Goal: Task Accomplishment & Management: Manage account settings

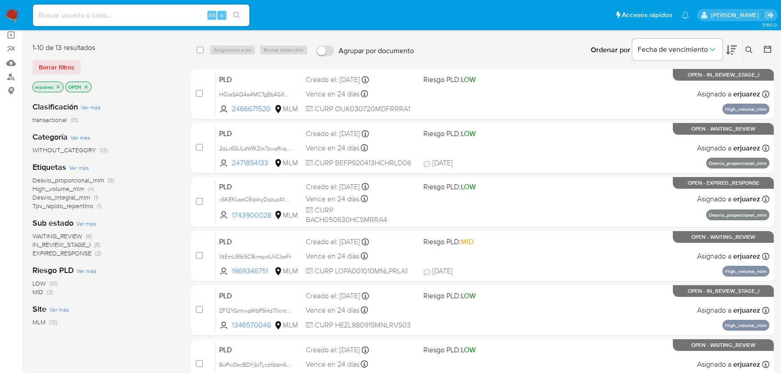
scroll to position [82, 0]
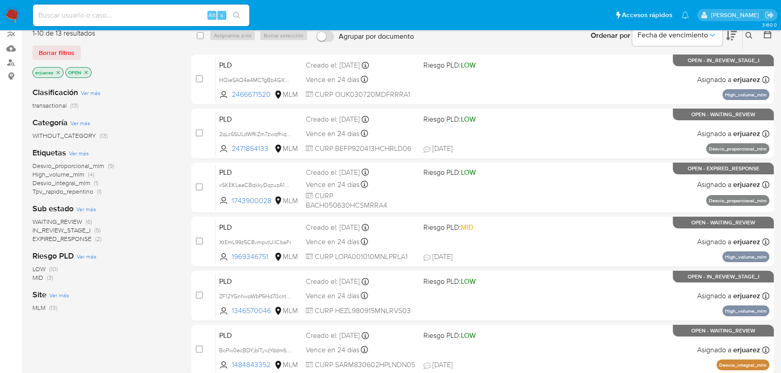
click at [71, 228] on span "IN_REVIEW_STAGE_I" at bounding box center [61, 230] width 58 height 9
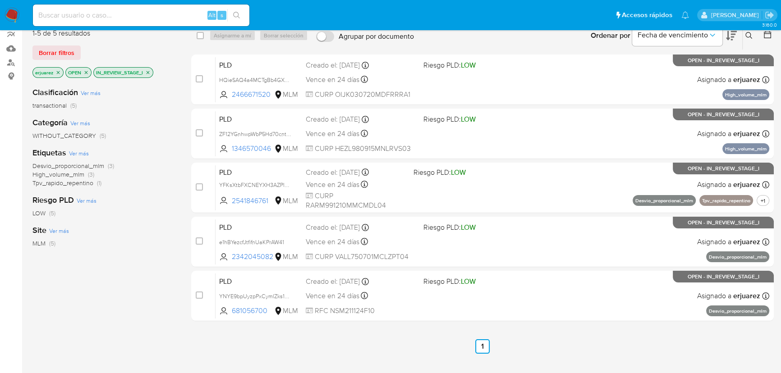
click at [148, 72] on icon "close-filter" at bounding box center [148, 72] width 3 height 3
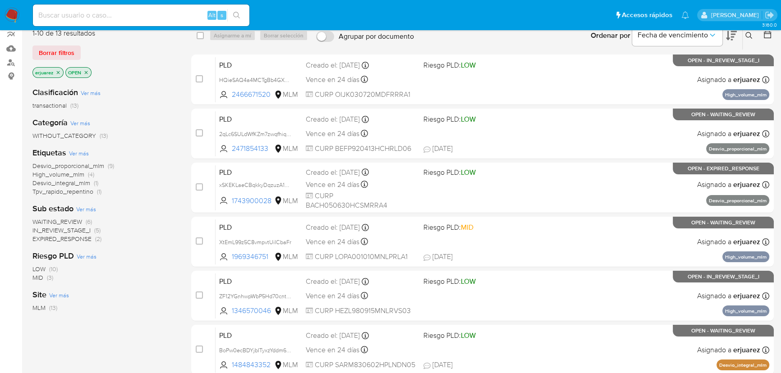
click at [68, 231] on span "IN_REVIEW_STAGE_I" at bounding box center [61, 230] width 58 height 9
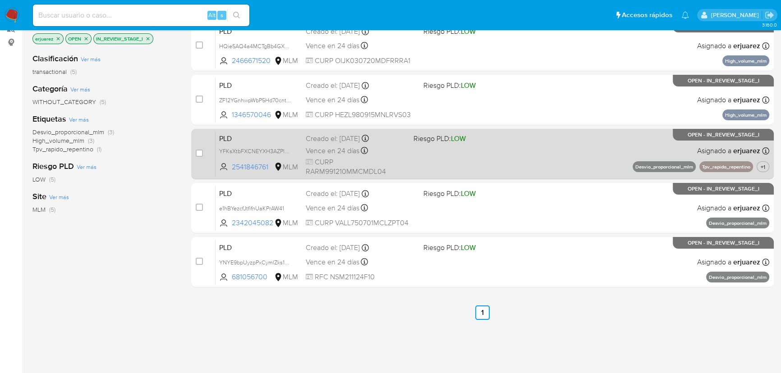
scroll to position [175, 0]
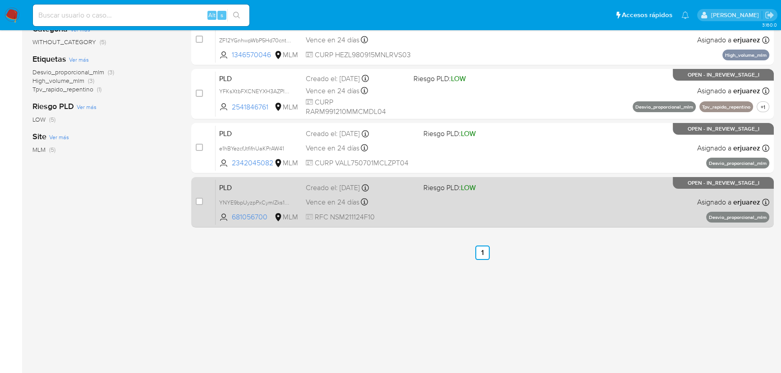
click at [536, 191] on div "PLD YNYE9bpUyzpPxCymlZks1nLu 681056700 MLM Riesgo PLD: LOW Creado el: 12/08/202…" at bounding box center [492, 202] width 554 height 46
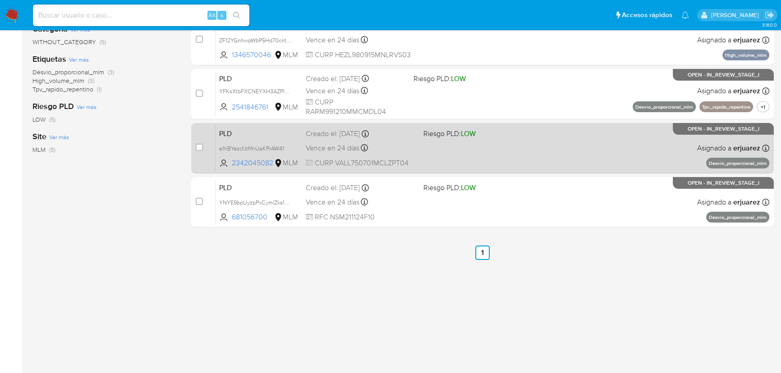
scroll to position [134, 0]
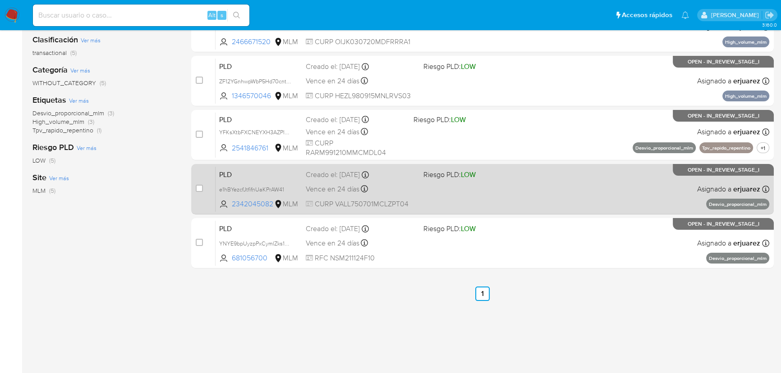
click at [464, 188] on span at bounding box center [478, 189] width 110 height 2
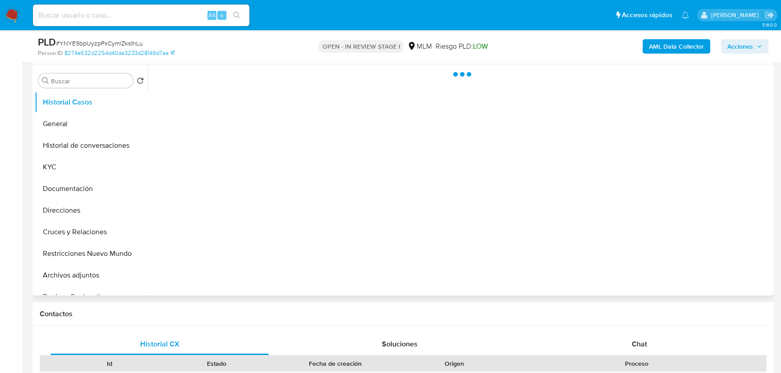
scroll to position [246, 0]
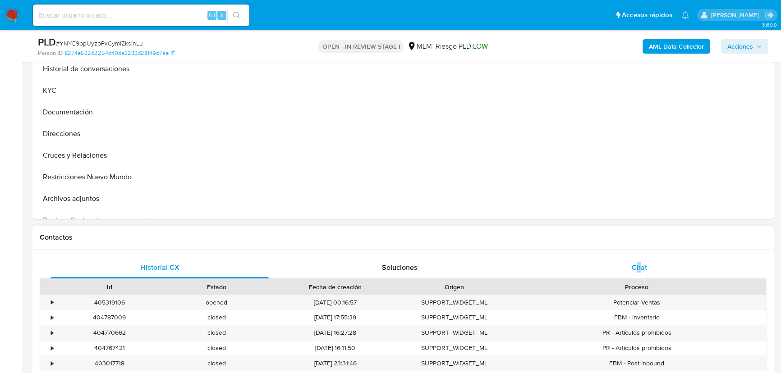
click at [638, 261] on div "Historial CX Soluciones Chat Id Estado Fecha de creación Origen Proceso • 40531…" at bounding box center [402, 337] width 741 height 174
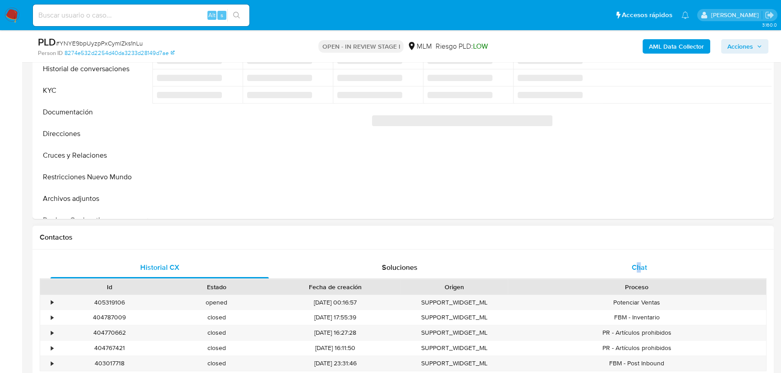
click at [638, 262] on span "Chat" at bounding box center [639, 267] width 15 height 10
select select "10"
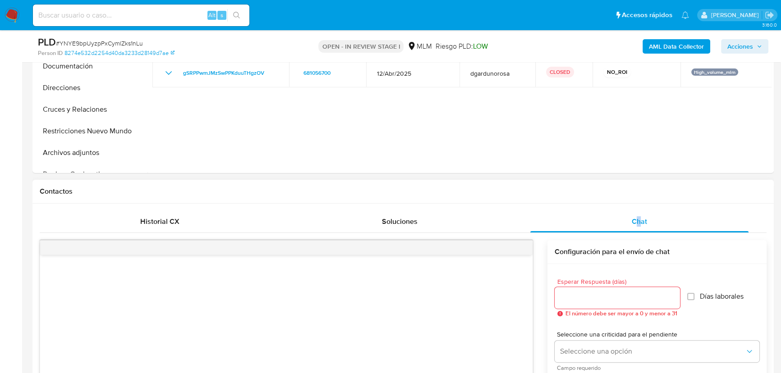
scroll to position [164, 0]
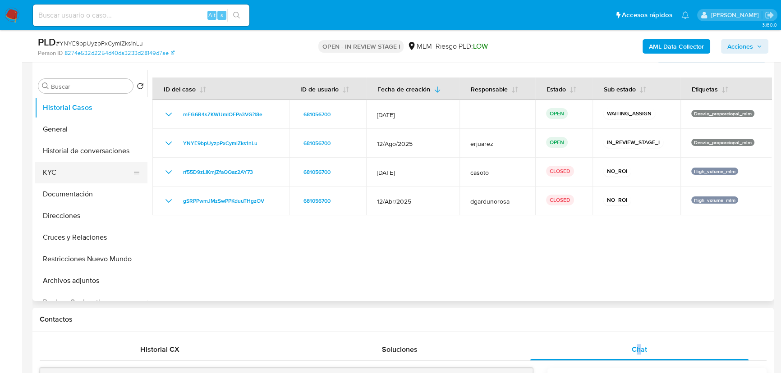
click at [60, 171] on button "KYC" at bounding box center [87, 173] width 105 height 22
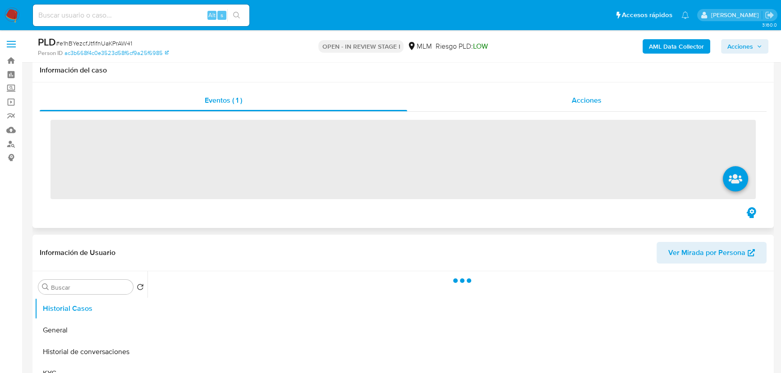
scroll to position [205, 0]
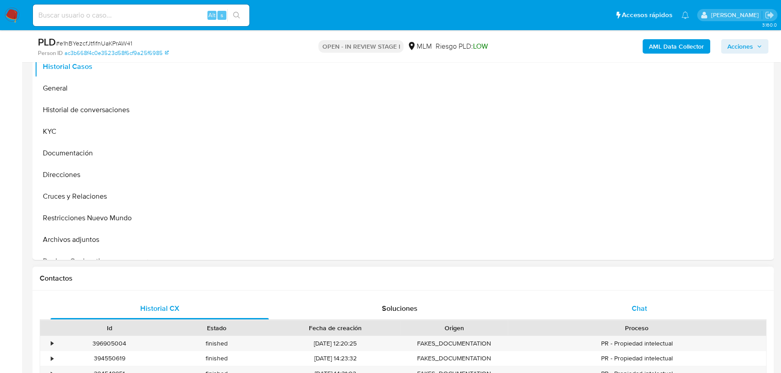
select select "10"
click at [645, 304] on div "Chat" at bounding box center [639, 309] width 218 height 22
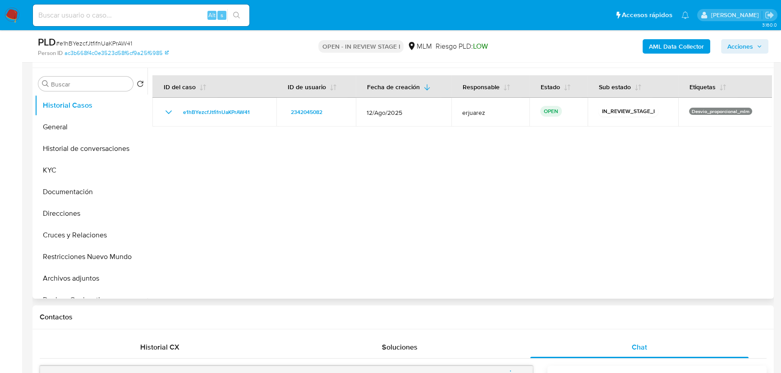
scroll to position [164, 0]
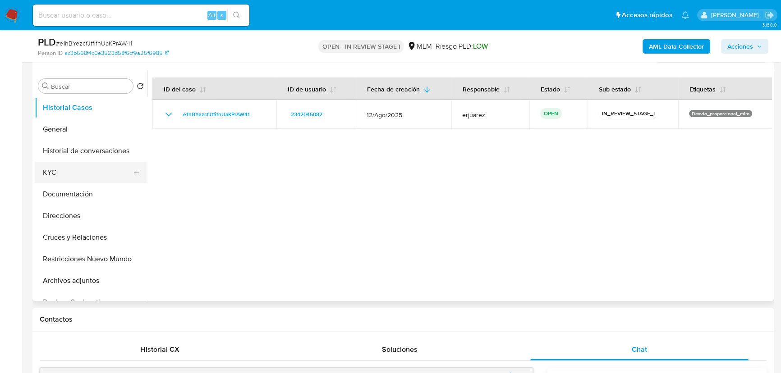
click at [69, 178] on button "KYC" at bounding box center [87, 173] width 105 height 22
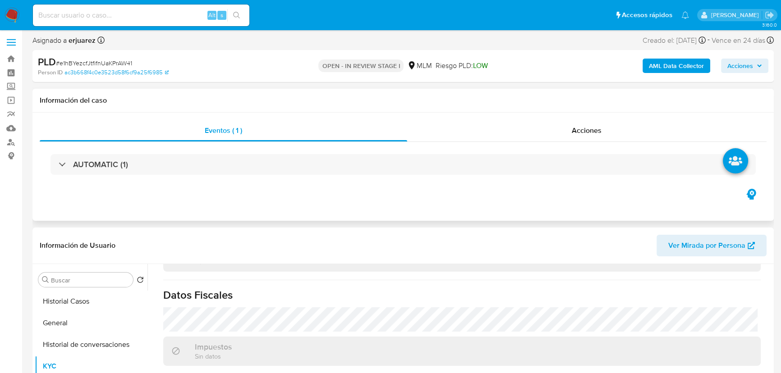
scroll to position [0, 0]
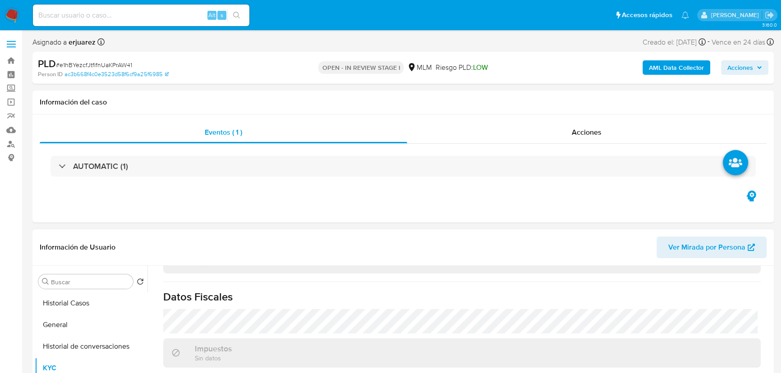
drag, startPoint x: 90, startPoint y: 305, endPoint x: 143, endPoint y: 251, distance: 75.6
click at [91, 305] on button "Historial Casos" at bounding box center [91, 304] width 113 height 22
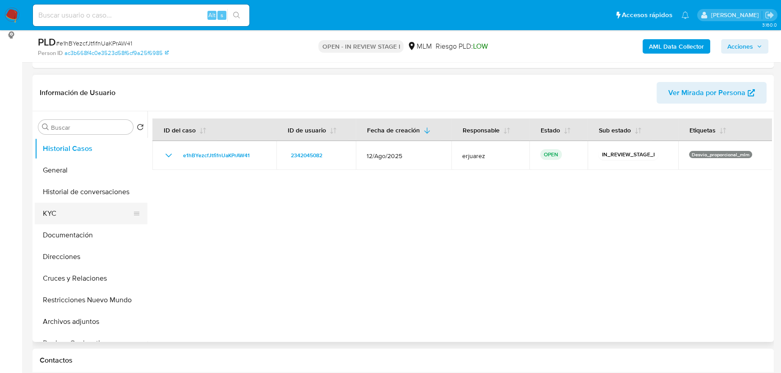
drag, startPoint x: 55, startPoint y: 214, endPoint x: 62, endPoint y: 215, distance: 7.3
click at [56, 215] on button "KYC" at bounding box center [87, 214] width 105 height 22
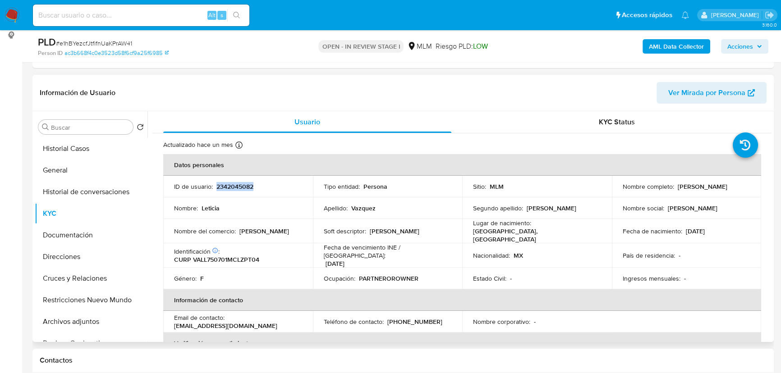
drag, startPoint x: 216, startPoint y: 189, endPoint x: 257, endPoint y: 188, distance: 40.1
click at [257, 188] on div "ID de usuario : 2342045082" at bounding box center [238, 187] width 128 height 8
copy p "2342045082"
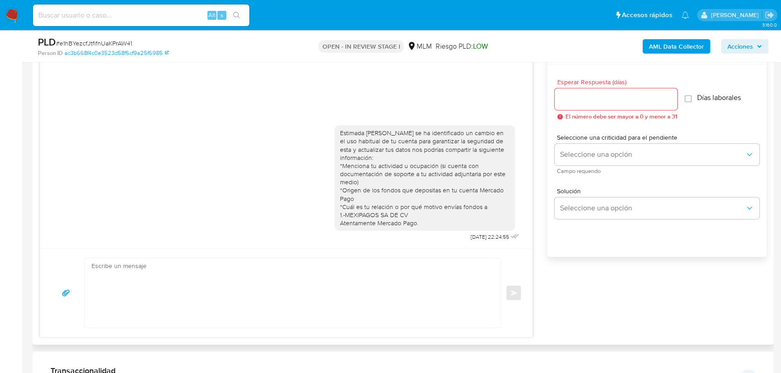
scroll to position [451, 0]
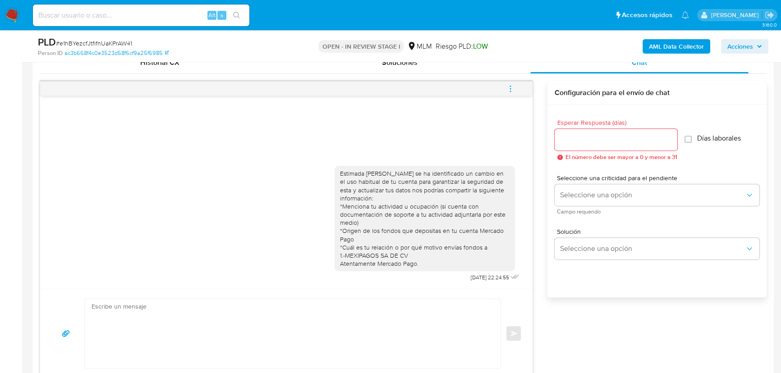
click at [508, 86] on icon "menu-action" at bounding box center [510, 89] width 8 height 8
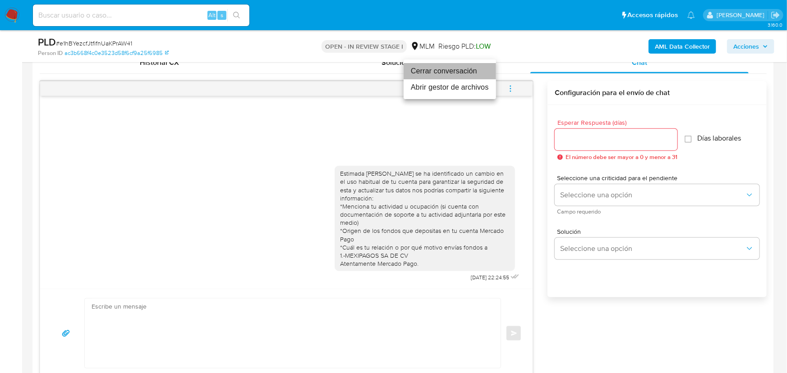
click at [430, 67] on li "Cerrar conversación" at bounding box center [449, 71] width 92 height 16
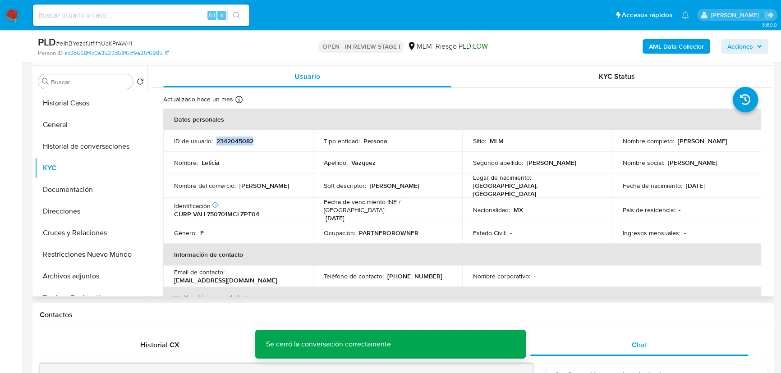
scroll to position [82, 0]
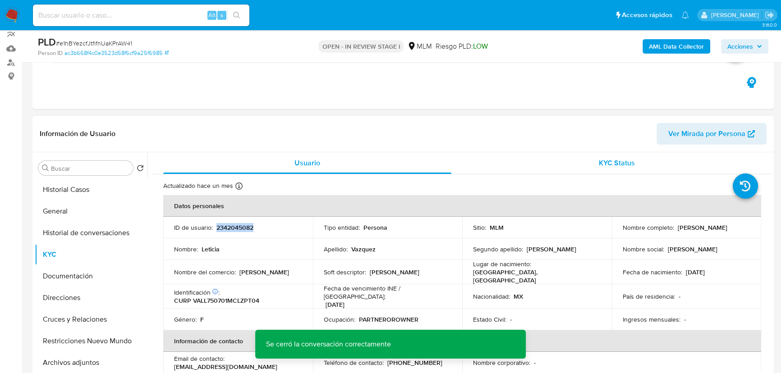
click at [599, 158] on span "KYC Status" at bounding box center [617, 163] width 36 height 10
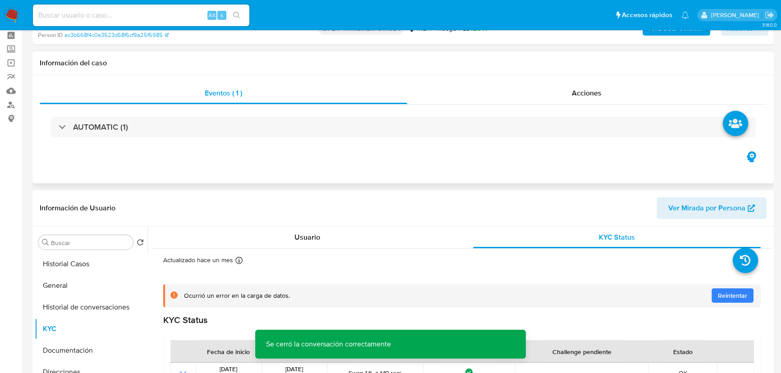
scroll to position [0, 0]
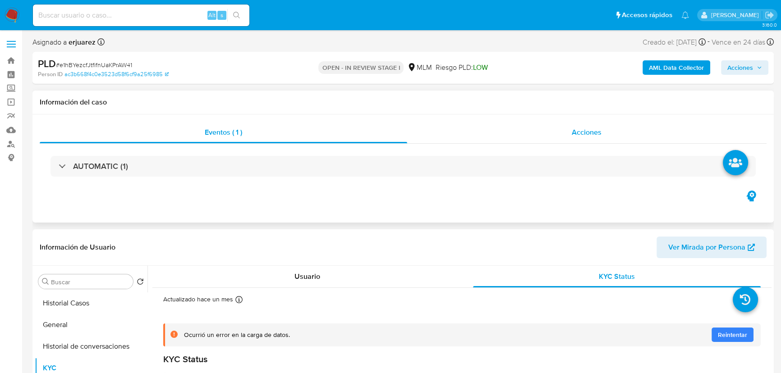
drag, startPoint x: 579, startPoint y: 132, endPoint x: 575, endPoint y: 135, distance: 5.4
click at [579, 132] on span "Acciones" at bounding box center [587, 132] width 30 height 10
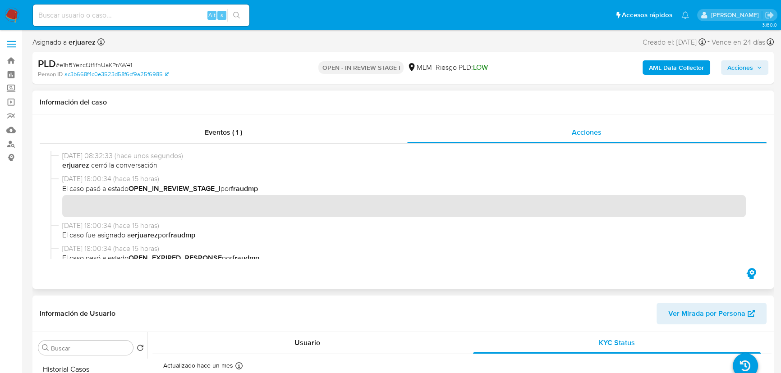
scroll to position [164, 0]
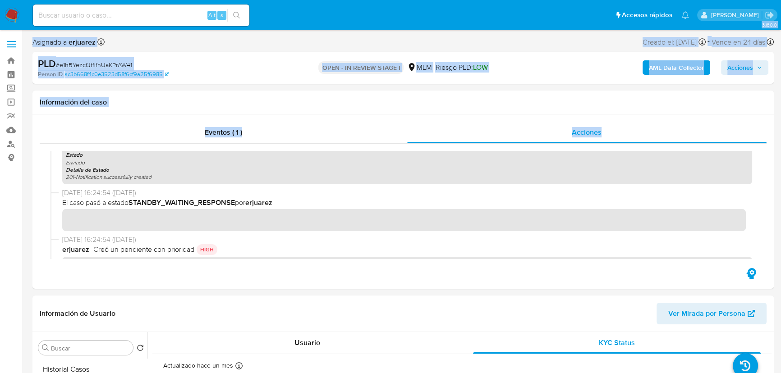
drag, startPoint x: 0, startPoint y: 185, endPoint x: -4, endPoint y: 182, distance: 4.9
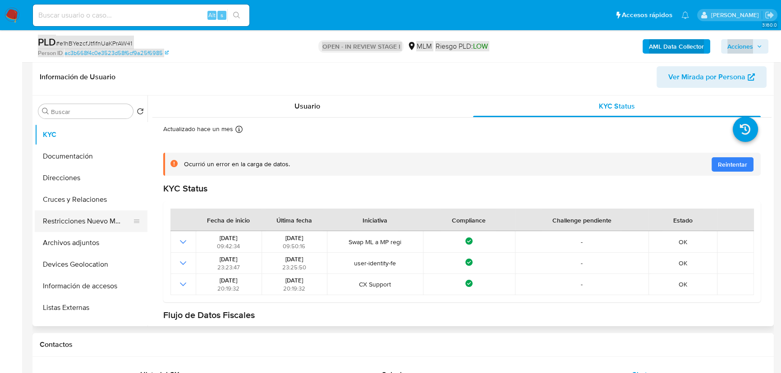
scroll to position [82, 0]
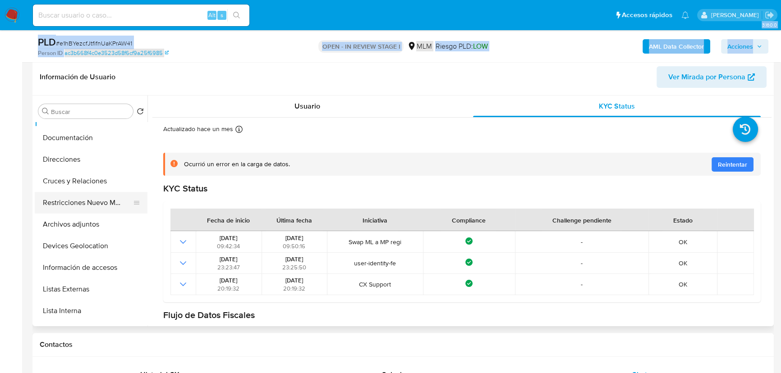
click at [90, 200] on button "Restricciones Nuevo Mundo" at bounding box center [87, 203] width 105 height 22
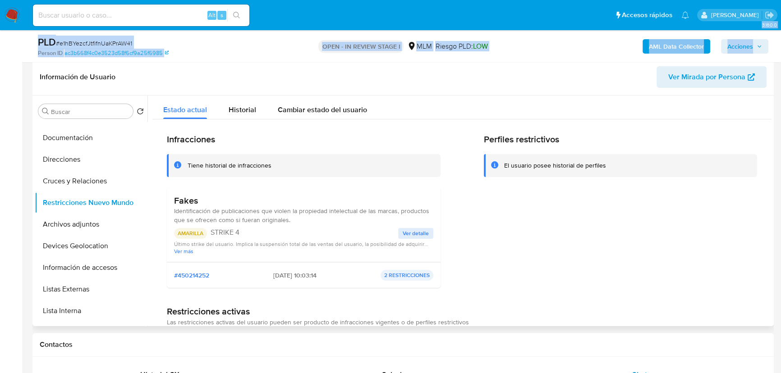
click at [417, 234] on span "Ver detalle" at bounding box center [416, 233] width 26 height 9
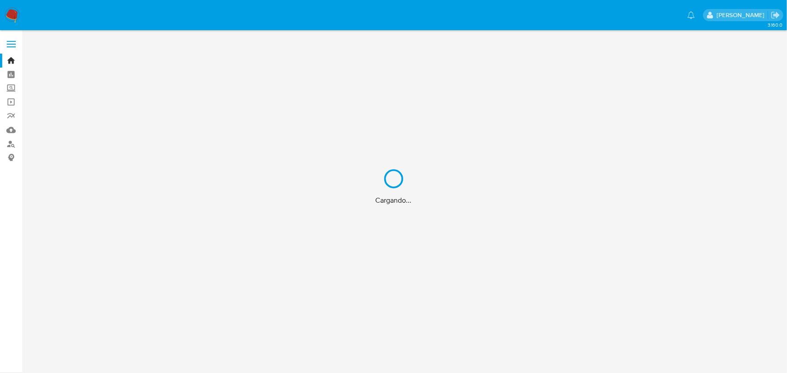
click at [12, 10] on div "Cargando..." at bounding box center [393, 186] width 787 height 373
click at [13, 16] on div "Cargando..." at bounding box center [393, 186] width 787 height 373
click at [18, 12] on div "Cargando..." at bounding box center [393, 186] width 787 height 373
click at [18, 13] on div "Cargando..." at bounding box center [393, 186] width 787 height 373
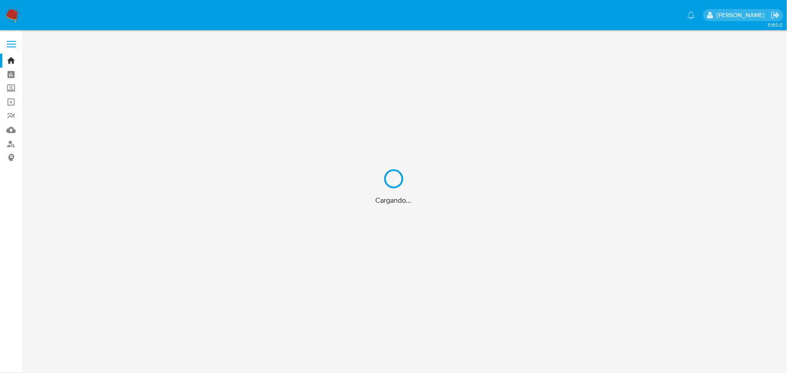
click at [17, 13] on div "Cargando..." at bounding box center [393, 186] width 787 height 373
click at [12, 13] on div "Cargando..." at bounding box center [393, 186] width 787 height 373
drag, startPoint x: 12, startPoint y: 13, endPoint x: 12, endPoint y: 4, distance: 9.0
click at [11, 10] on div "Cargando..." at bounding box center [393, 186] width 787 height 373
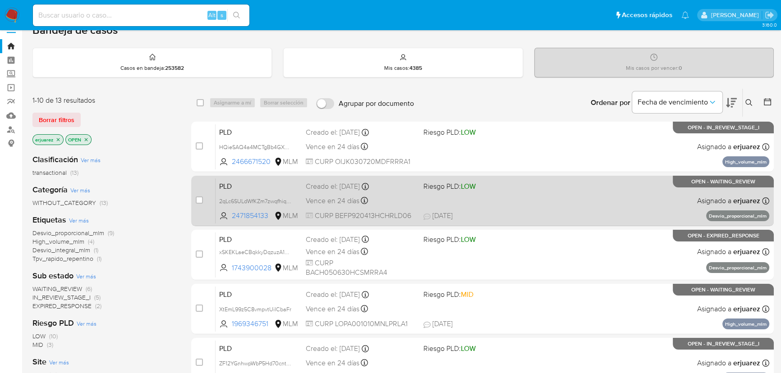
scroll to position [41, 0]
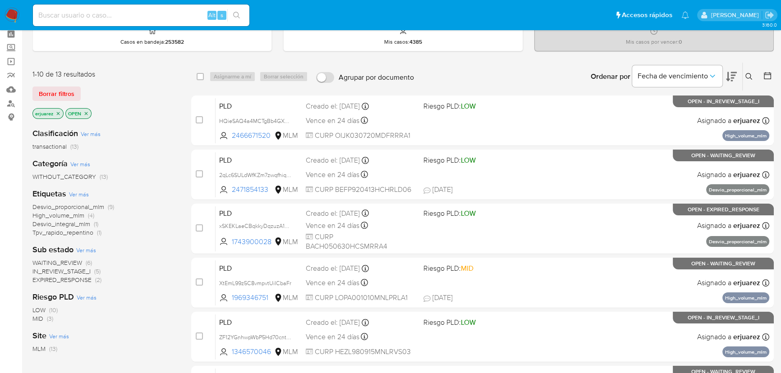
click at [72, 271] on span "IN_REVIEW_STAGE_I" at bounding box center [61, 271] width 58 height 9
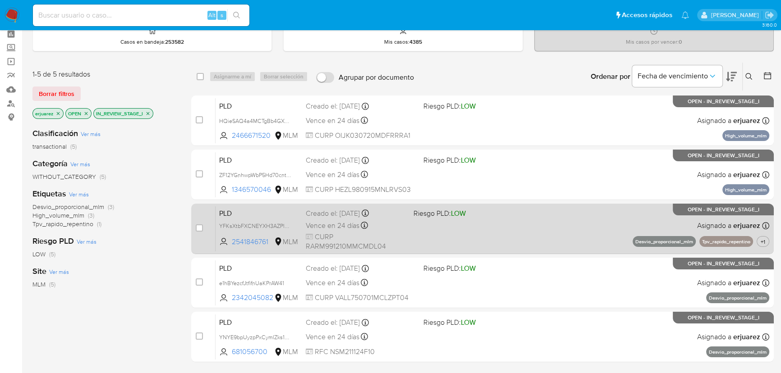
scroll to position [82, 0]
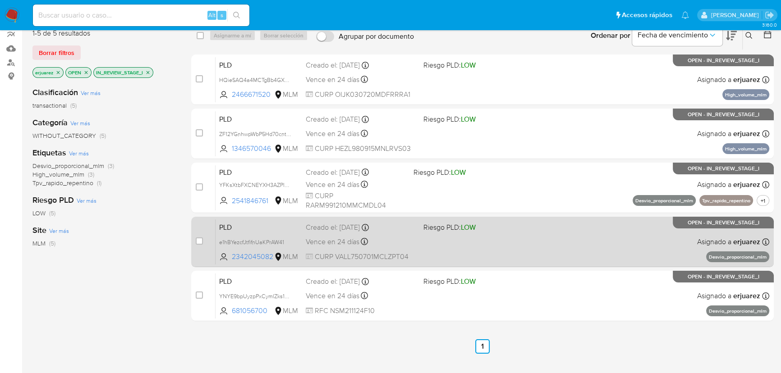
click at [431, 244] on div "PLD e1hBYezcfJtfifnUaKPrAW41 2342045082 MLM Riesgo PLD: LOW Creado el: 12/08/20…" at bounding box center [492, 242] width 554 height 46
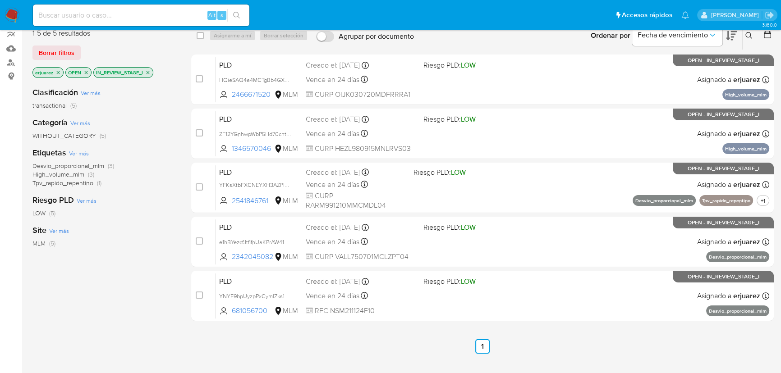
click at [7, 14] on img at bounding box center [12, 15] width 15 height 15
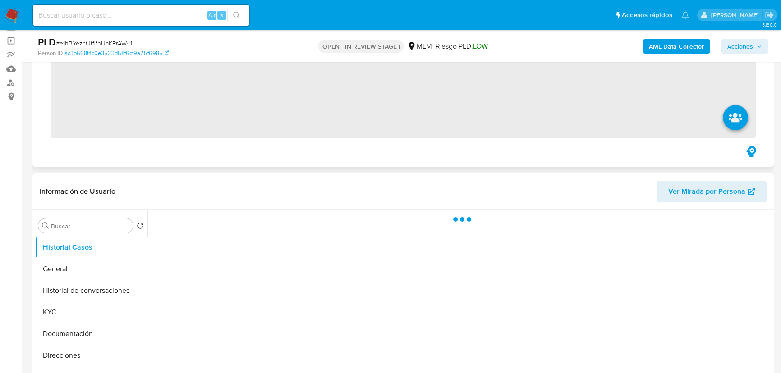
scroll to position [246, 0]
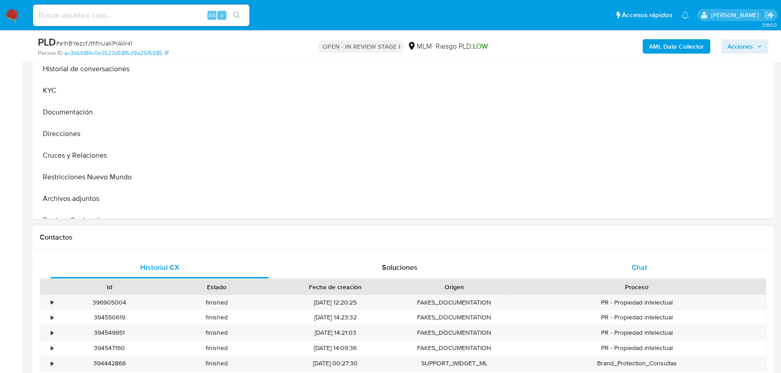
select select "10"
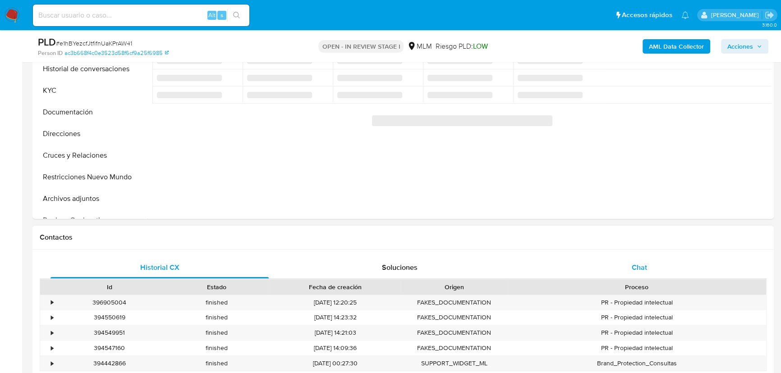
click at [640, 265] on span "Chat" at bounding box center [639, 267] width 15 height 10
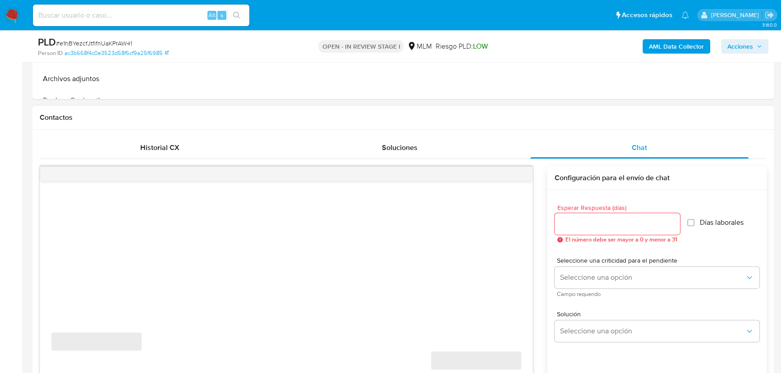
scroll to position [369, 0]
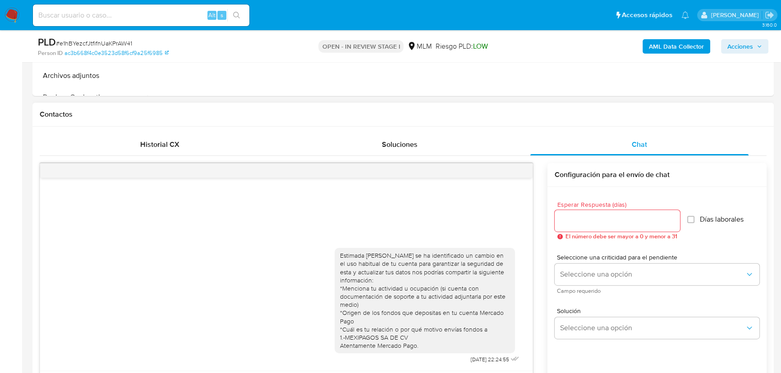
click at [523, 167] on div at bounding box center [286, 171] width 492 height 14
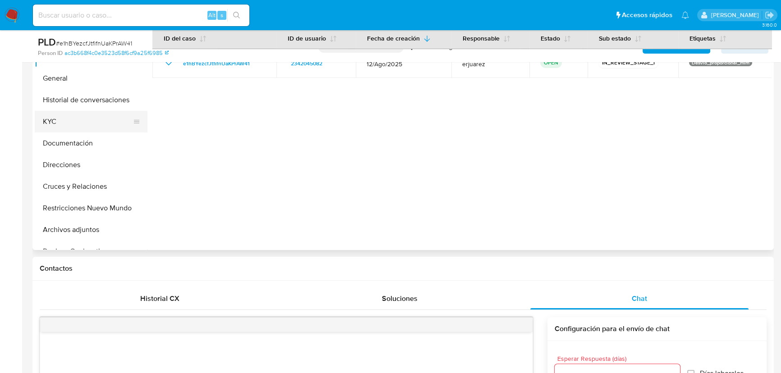
scroll to position [205, 0]
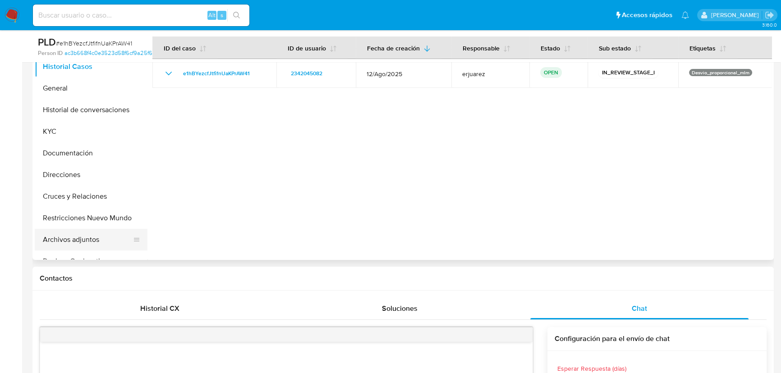
click at [89, 229] on button "Archivos adjuntos" at bounding box center [87, 240] width 105 height 22
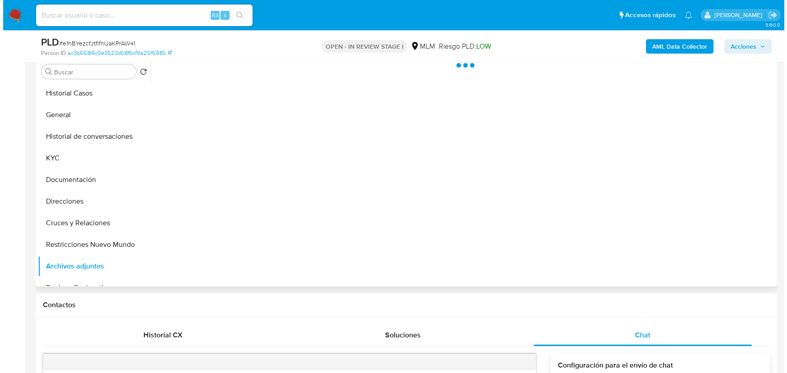
scroll to position [164, 0]
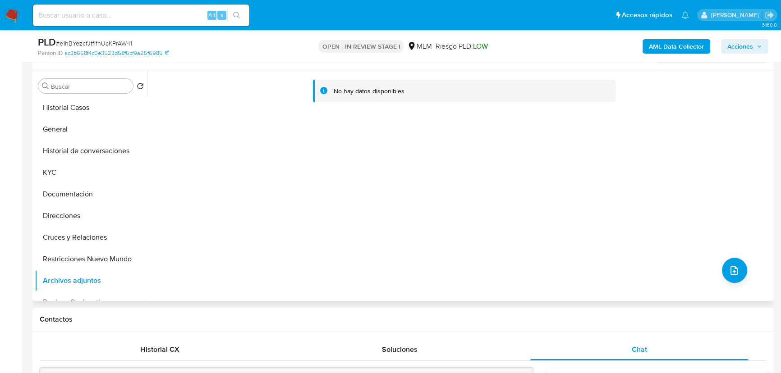
click at [743, 266] on div "No hay datos disponibles" at bounding box center [459, 185] width 624 height 231
click at [736, 264] on button "upload-file" at bounding box center [734, 270] width 25 height 25
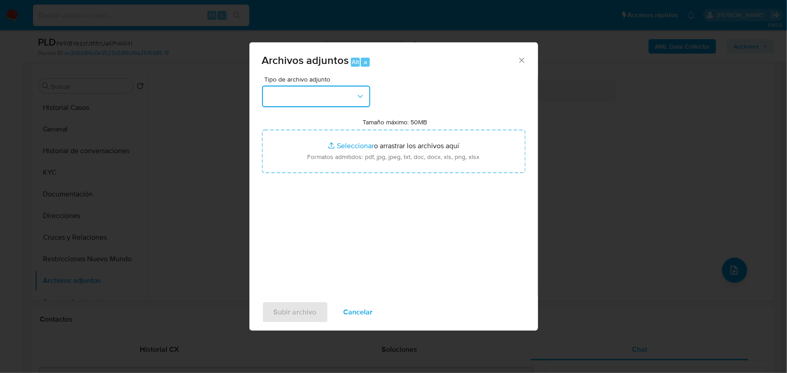
click at [309, 103] on button "button" at bounding box center [316, 97] width 108 height 22
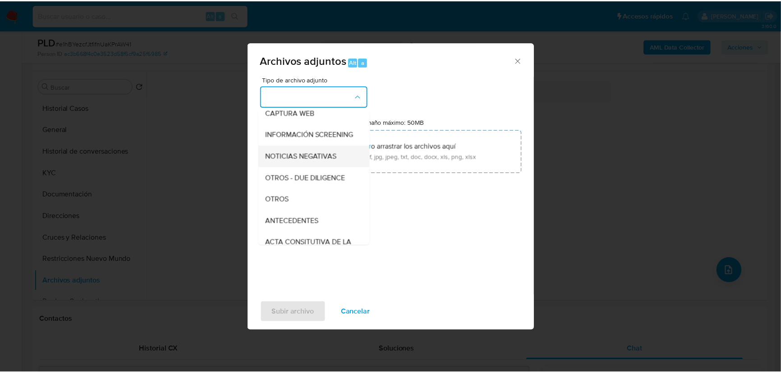
scroll to position [82, 0]
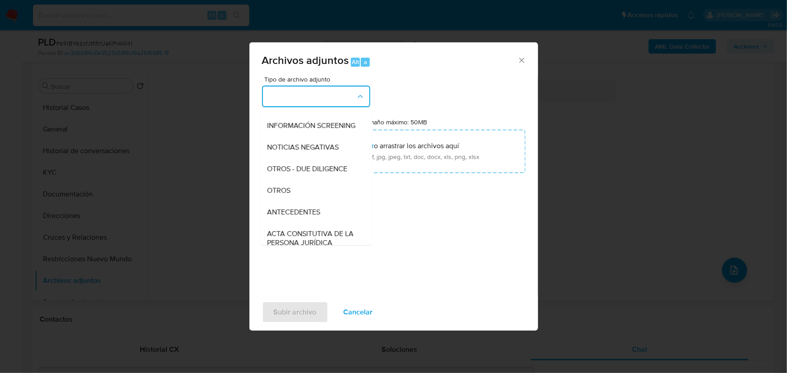
click at [276, 195] on span "OTROS" at bounding box center [278, 190] width 23 height 9
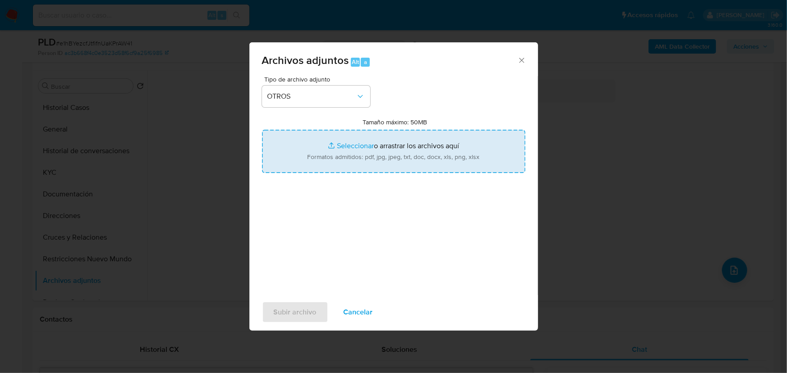
click at [336, 142] on input "Tamaño máximo: 50MB Seleccionar archivos" at bounding box center [393, 151] width 263 height 43
type input "C:\fakepath\2342045082_Leticia Vazquez Lopez_Ago25.pdf"
click at [353, 148] on input "Tamaño máximo: 50MB Seleccionar archivos" at bounding box center [393, 151] width 263 height 43
type input "C:\fakepath\2342045082_Leticia Vazquez Lopez_Ago25.xlsx"
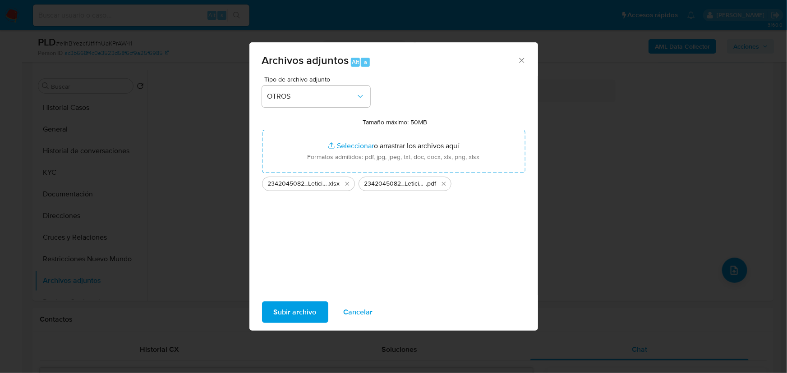
click at [297, 306] on span "Subir archivo" at bounding box center [295, 313] width 43 height 20
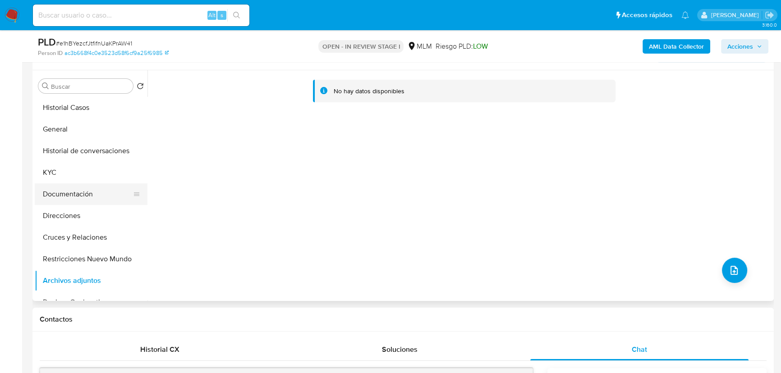
drag, startPoint x: 120, startPoint y: 182, endPoint x: 115, endPoint y: 187, distance: 7.0
click at [119, 183] on ul "Historial Casos General Historial de conversaciones KYC Documentación Direccion…" at bounding box center [91, 198] width 113 height 203
click at [64, 288] on button "Archivos adjuntos" at bounding box center [87, 281] width 105 height 22
drag, startPoint x: 65, startPoint y: 277, endPoint x: 67, endPoint y: 229, distance: 47.4
click at [65, 276] on button "Archivos adjuntos" at bounding box center [87, 281] width 105 height 22
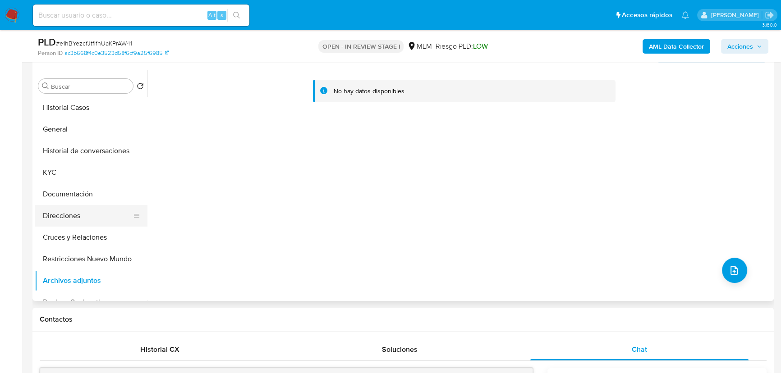
click at [64, 217] on button "Direcciones" at bounding box center [87, 216] width 105 height 22
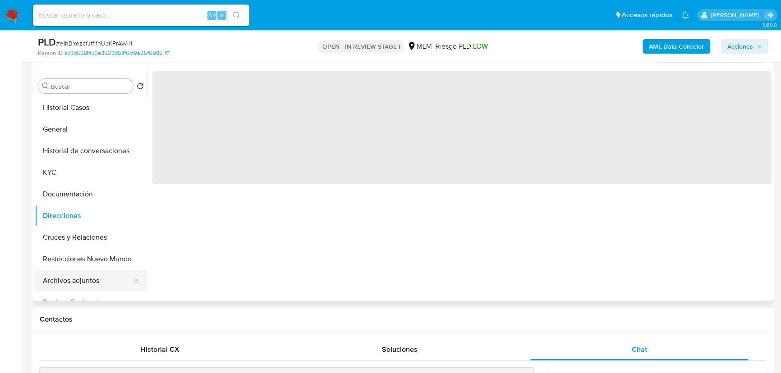
drag, startPoint x: 71, startPoint y: 285, endPoint x: 85, endPoint y: 265, distance: 24.6
click at [71, 285] on button "Archivos adjuntos" at bounding box center [91, 281] width 113 height 22
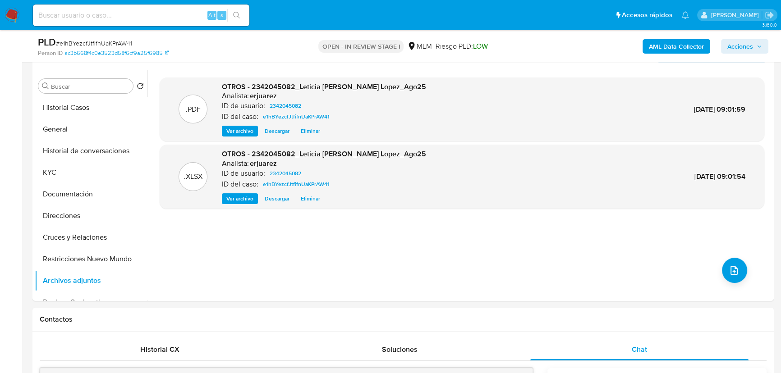
drag, startPoint x: 245, startPoint y: 131, endPoint x: 11, endPoint y: 130, distance: 234.0
click at [242, 130] on span "Ver archivo" at bounding box center [239, 131] width 27 height 9
click at [752, 47] on span "Acciones" at bounding box center [740, 46] width 26 height 14
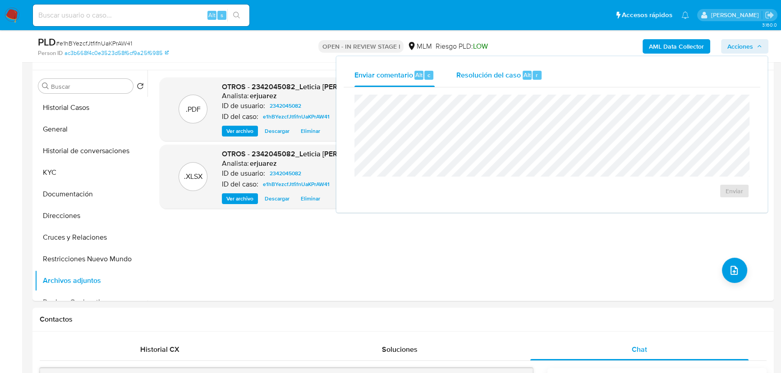
drag, startPoint x: 510, startPoint y: 74, endPoint x: 495, endPoint y: 86, distance: 19.2
click at [508, 77] on span "Resolución del caso" at bounding box center [488, 74] width 64 height 10
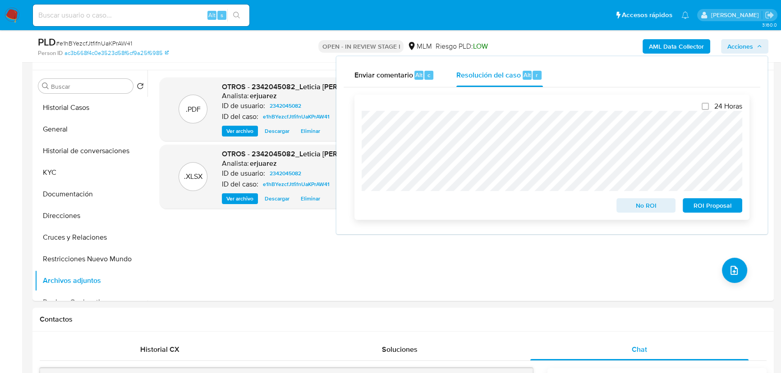
click at [703, 205] on span "ROI Proposal" at bounding box center [712, 205] width 47 height 13
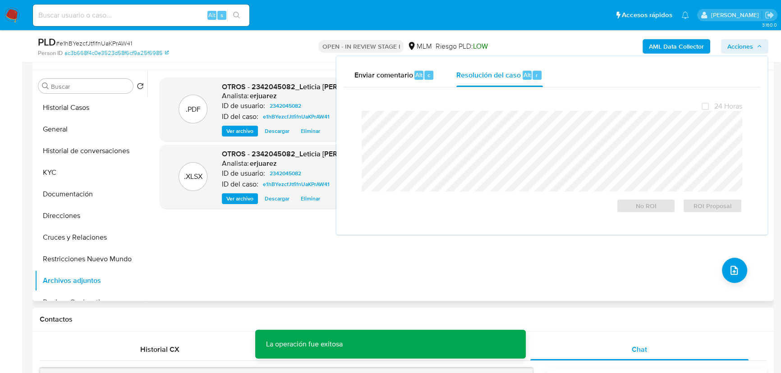
click at [305, 255] on div ".PDF OTROS - 2342045082_Leticia Vazquez Lopez_Ago25 Analista: erjuarez ID de us…" at bounding box center [462, 186] width 605 height 216
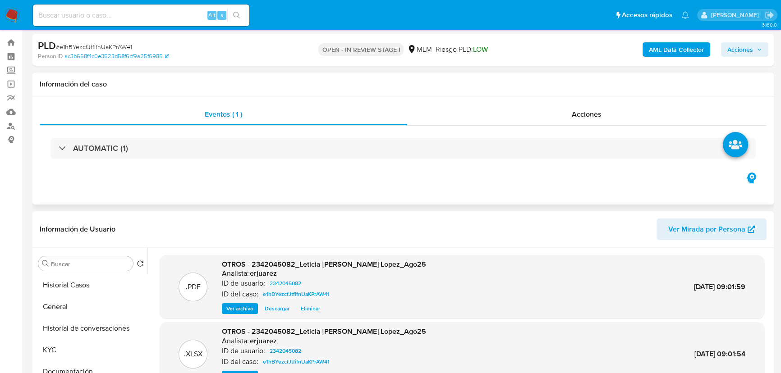
scroll to position [0, 0]
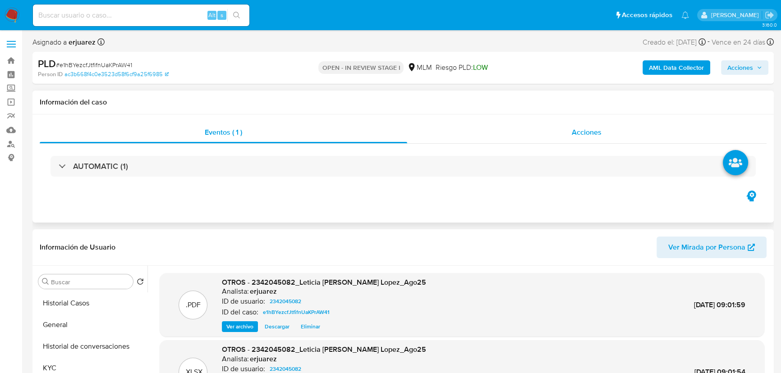
click at [576, 135] on span "Acciones" at bounding box center [587, 132] width 30 height 10
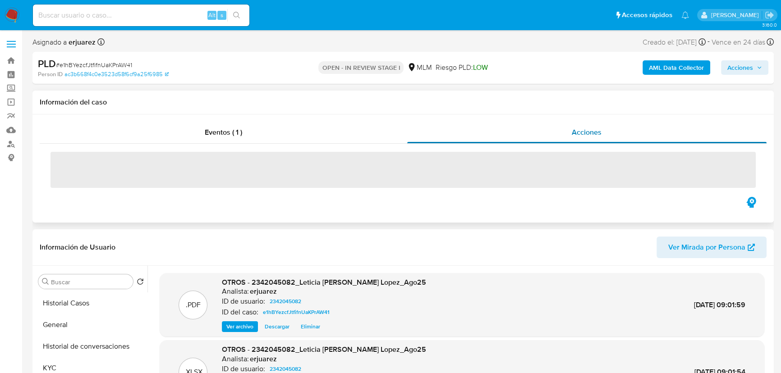
drag, startPoint x: 256, startPoint y: 133, endPoint x: 458, endPoint y: 133, distance: 202.9
click at [256, 133] on div "Eventos ( 1 )" at bounding box center [223, 133] width 367 height 22
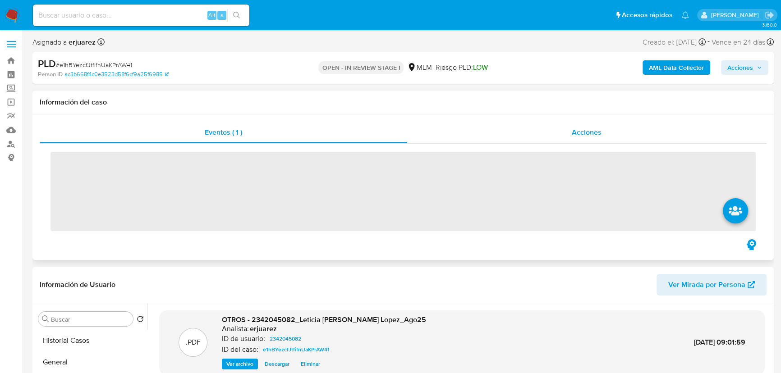
click at [514, 132] on div "Acciones" at bounding box center [587, 133] width 360 height 22
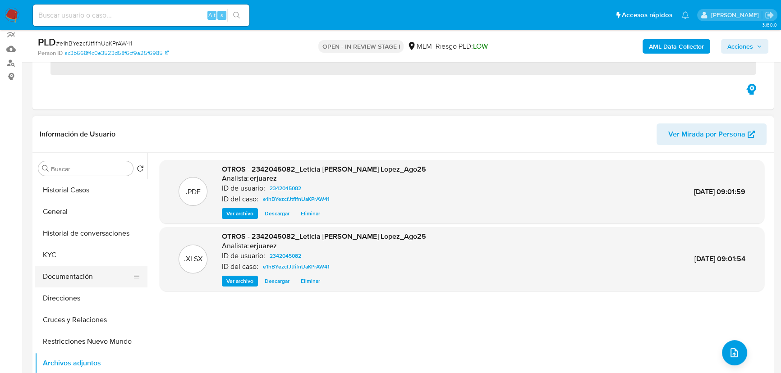
scroll to position [82, 0]
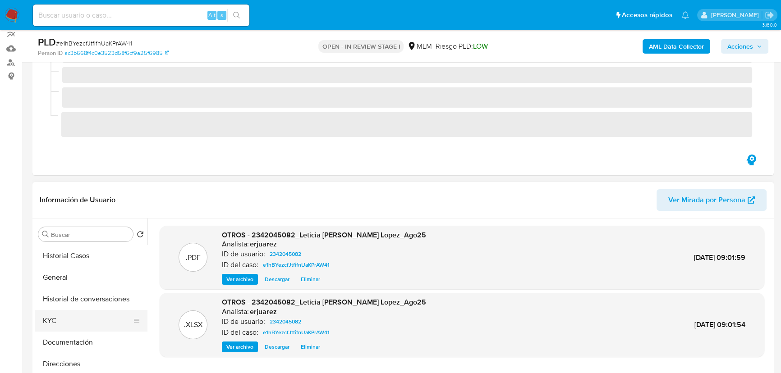
click at [55, 250] on ul "Historial Casos General Historial de conversaciones KYC Documentación Direccion…" at bounding box center [91, 346] width 113 height 203
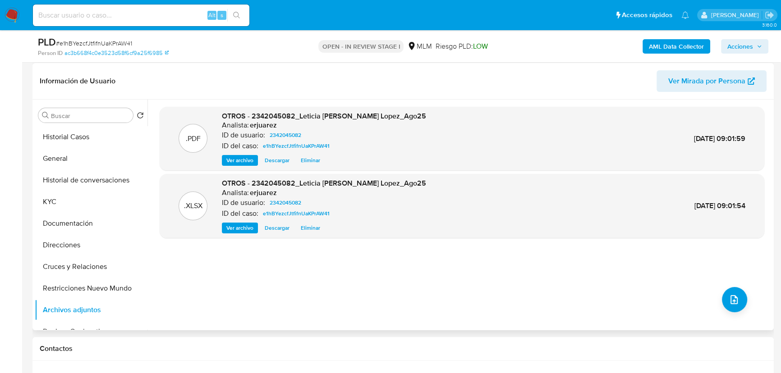
scroll to position [246, 0]
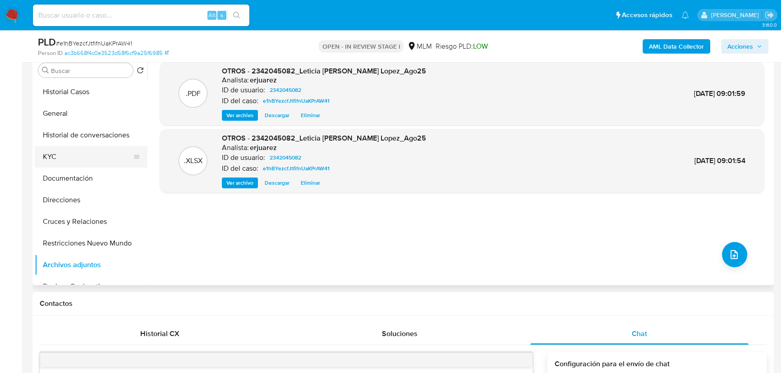
click at [41, 156] on button "KYC" at bounding box center [87, 157] width 105 height 22
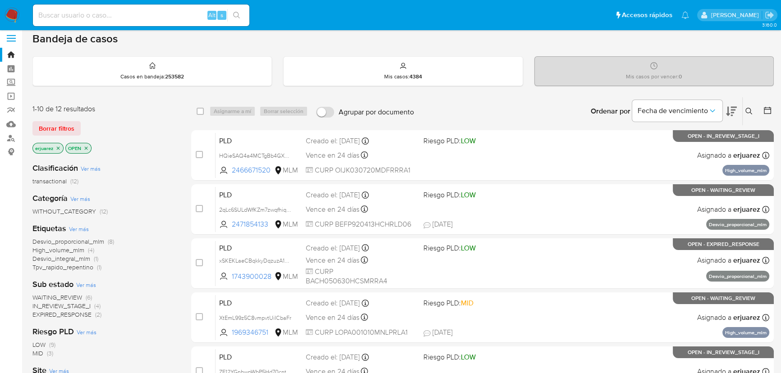
scroll to position [41, 0]
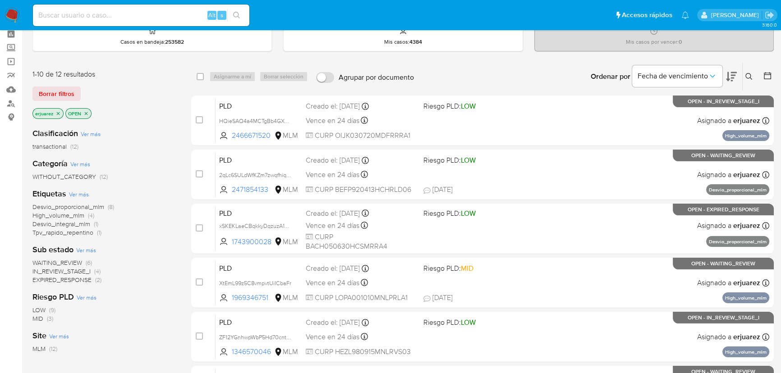
click at [82, 271] on span "IN_REVIEW_STAGE_I" at bounding box center [61, 271] width 58 height 9
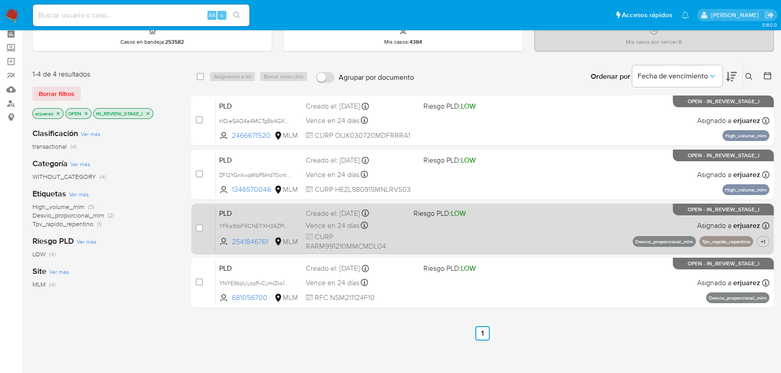
click at [502, 221] on div "PLD YFKsXtbFXCNEYXH3AZPlX54K 2541846761 MLM Riesgo PLD: LOW Creado el: [DATE] C…" at bounding box center [492, 229] width 554 height 46
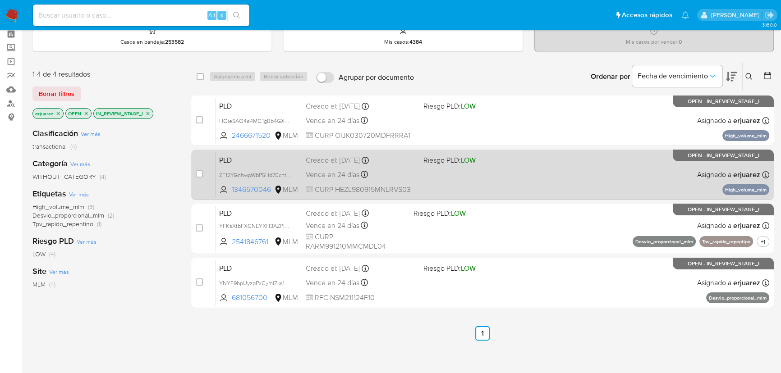
click at [365, 166] on div "PLD ZF12YGnhwpWbP5Hd70cntRKn 1346570046 MLM Riesgo PLD: LOW Creado el: [DATE] C…" at bounding box center [492, 175] width 554 height 46
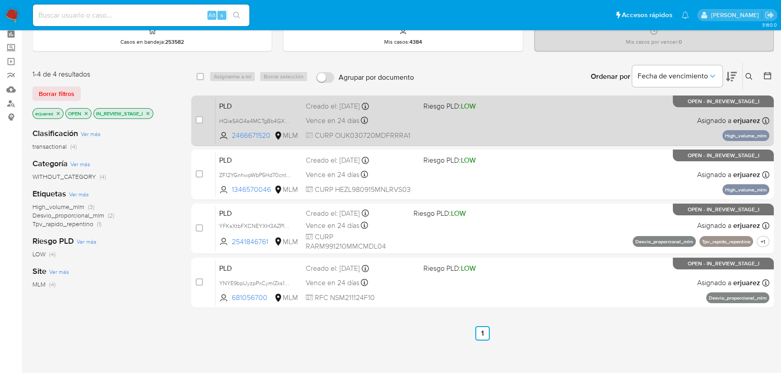
click at [362, 115] on div "Vence en 24 días Vence el [DATE] 02:13:15" at bounding box center [361, 121] width 110 height 12
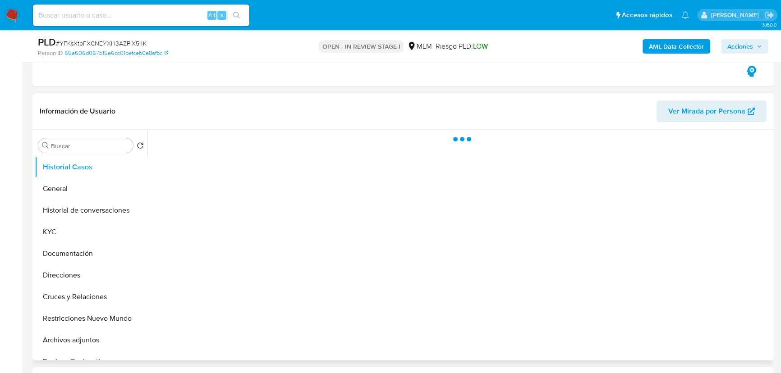
scroll to position [164, 0]
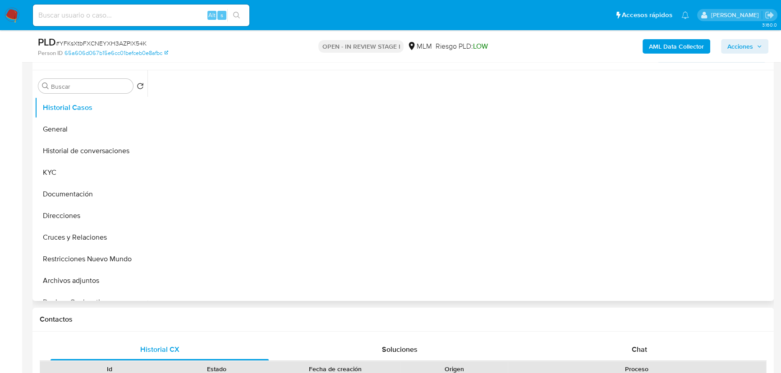
select select "10"
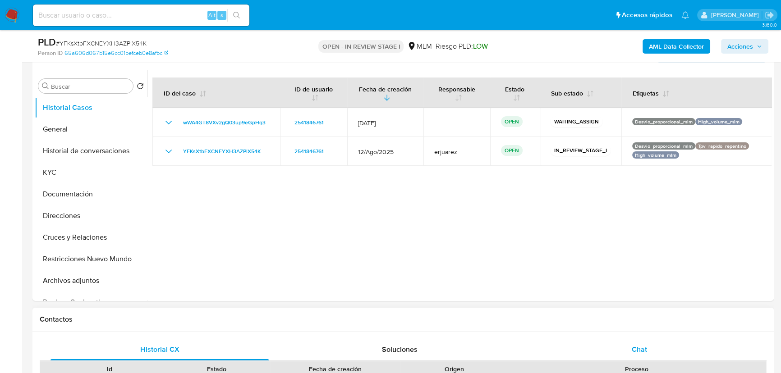
click at [640, 349] on span "Chat" at bounding box center [639, 349] width 15 height 10
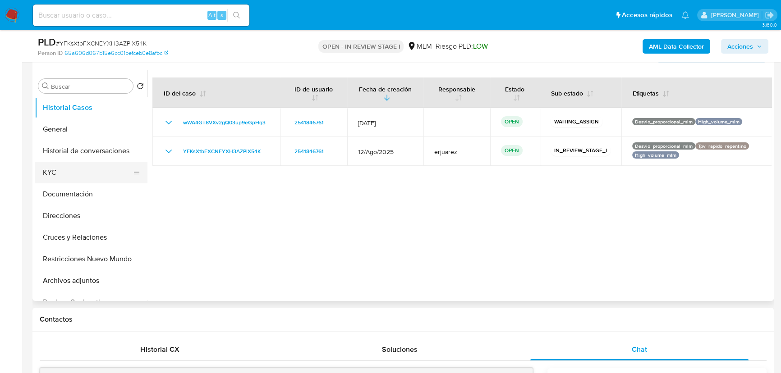
drag, startPoint x: 56, startPoint y: 165, endPoint x: 143, endPoint y: 162, distance: 87.5
click at [58, 165] on button "KYC" at bounding box center [87, 173] width 105 height 22
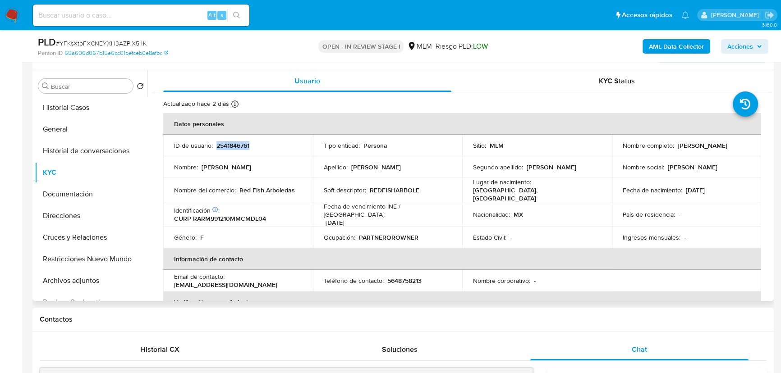
drag, startPoint x: 257, startPoint y: 139, endPoint x: 215, endPoint y: 141, distance: 42.4
click at [215, 141] on td "ID de usuario : 2541846761" at bounding box center [238, 146] width 150 height 22
copy p "2541846761"
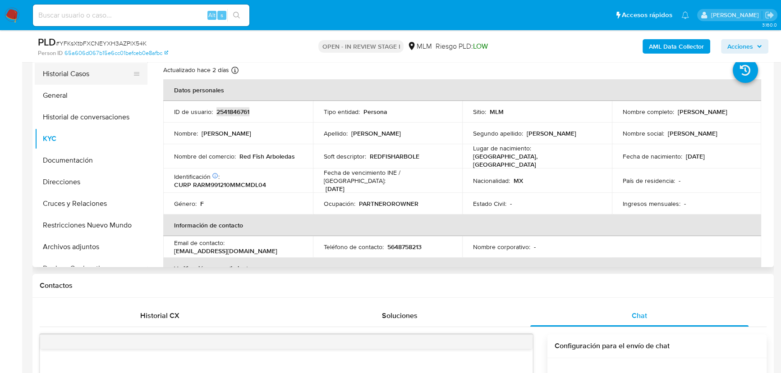
scroll to position [123, 0]
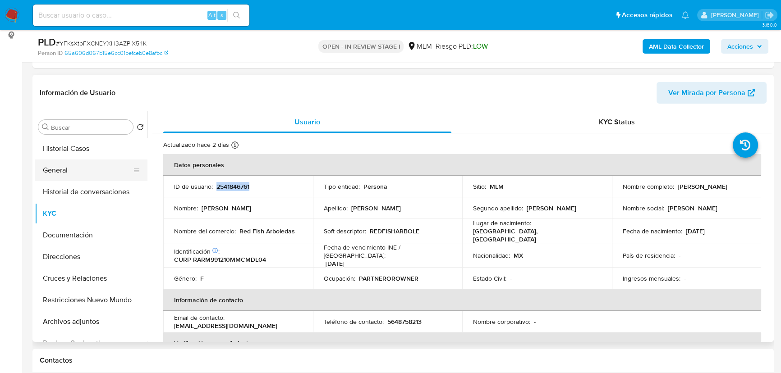
click at [49, 166] on button "General" at bounding box center [87, 171] width 105 height 22
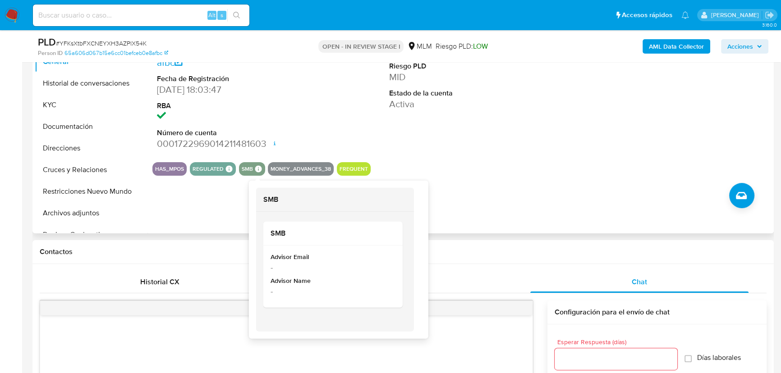
scroll to position [246, 0]
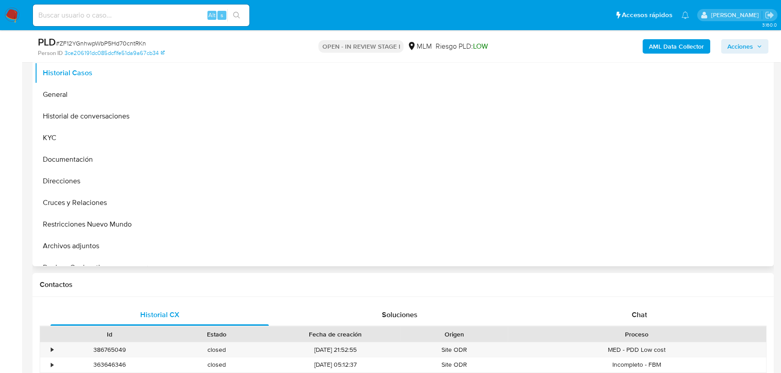
scroll to position [205, 0]
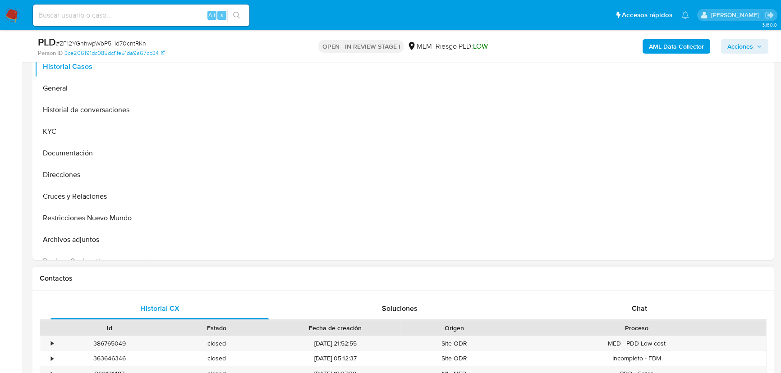
select select "10"
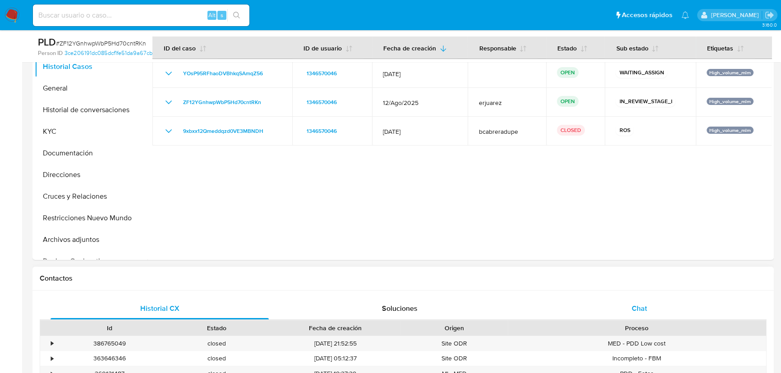
click at [633, 307] on span "Chat" at bounding box center [639, 308] width 15 height 10
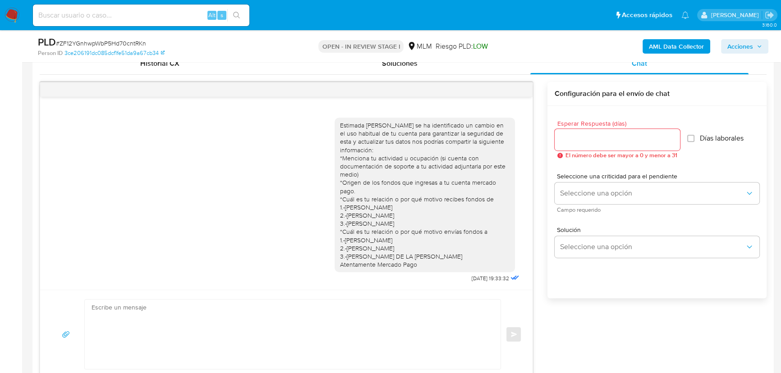
scroll to position [451, 0]
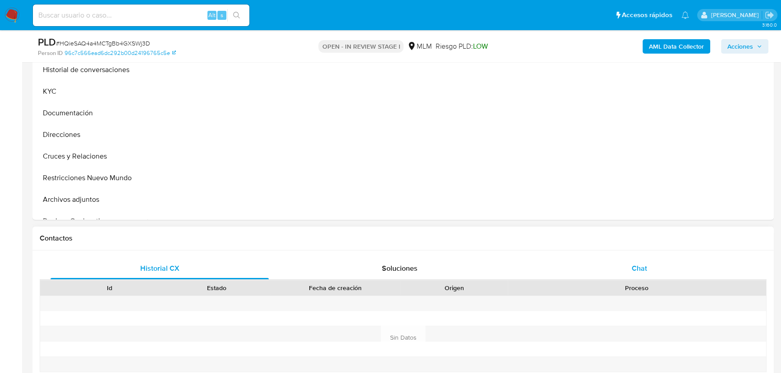
scroll to position [246, 0]
select select "10"
click at [622, 265] on div "Chat" at bounding box center [639, 268] width 218 height 22
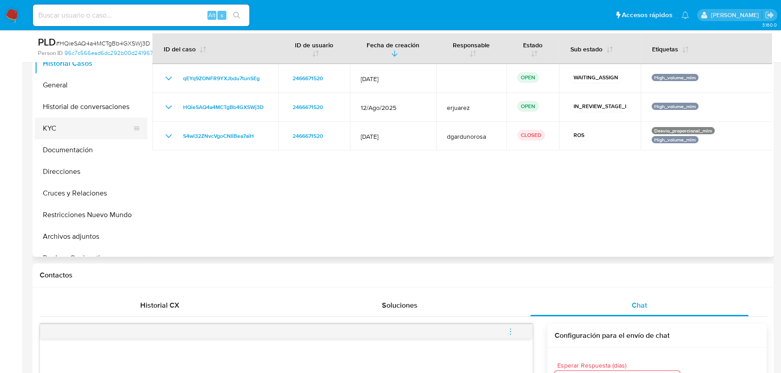
scroll to position [205, 0]
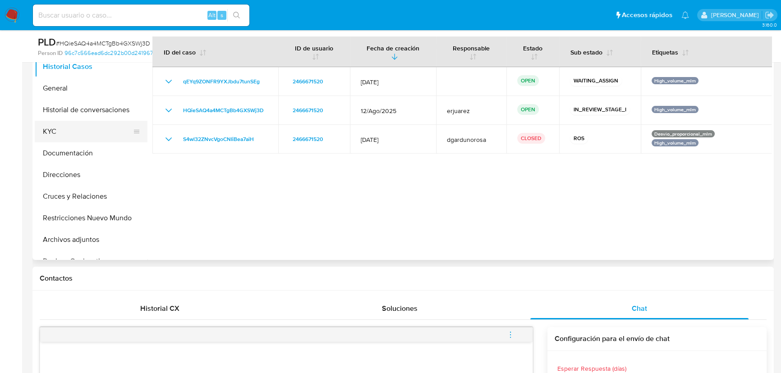
click at [60, 133] on button "KYC" at bounding box center [87, 132] width 105 height 22
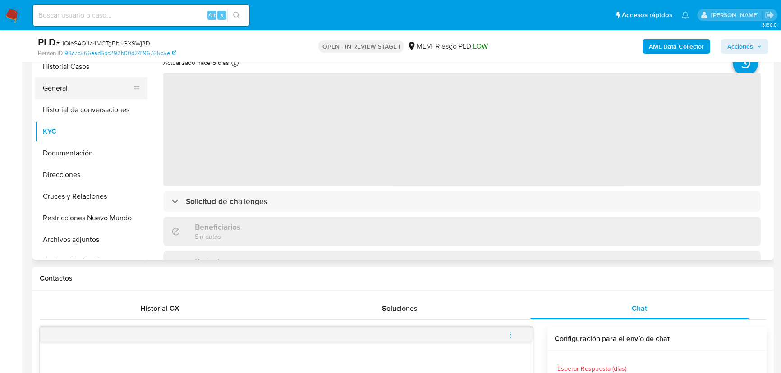
click at [62, 83] on button "General" at bounding box center [87, 89] width 105 height 22
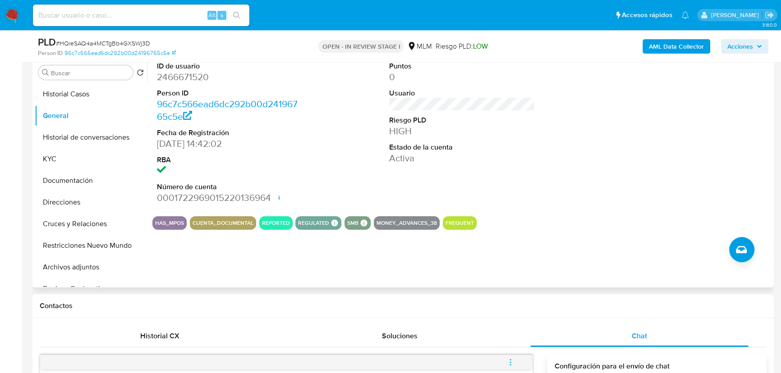
scroll to position [164, 0]
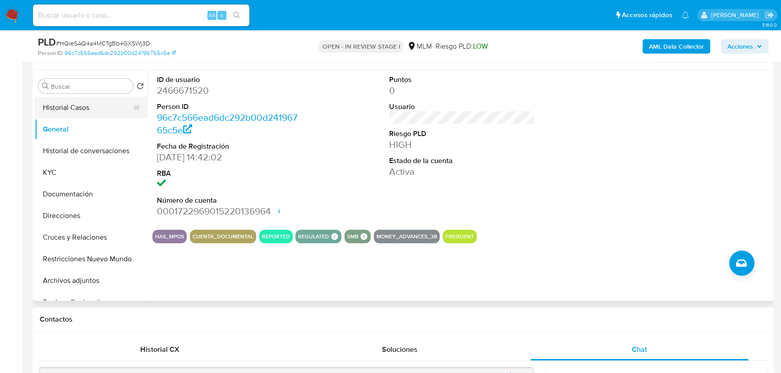
click at [90, 109] on button "Historial Casos" at bounding box center [87, 108] width 105 height 22
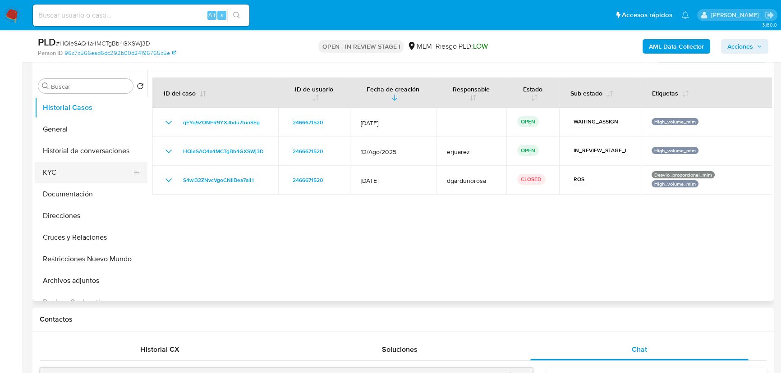
click at [73, 171] on button "KYC" at bounding box center [87, 173] width 105 height 22
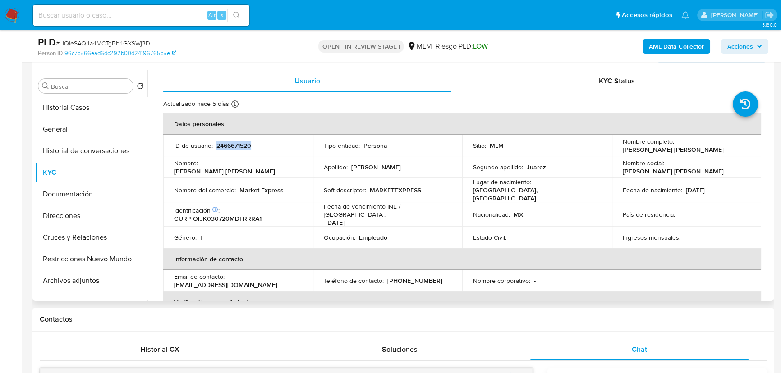
drag, startPoint x: 215, startPoint y: 144, endPoint x: 261, endPoint y: 145, distance: 45.5
click at [261, 145] on div "ID de usuario : 2466671520" at bounding box center [238, 146] width 128 height 8
copy p "2466671520"
